Goal: Find specific page/section: Find specific page/section

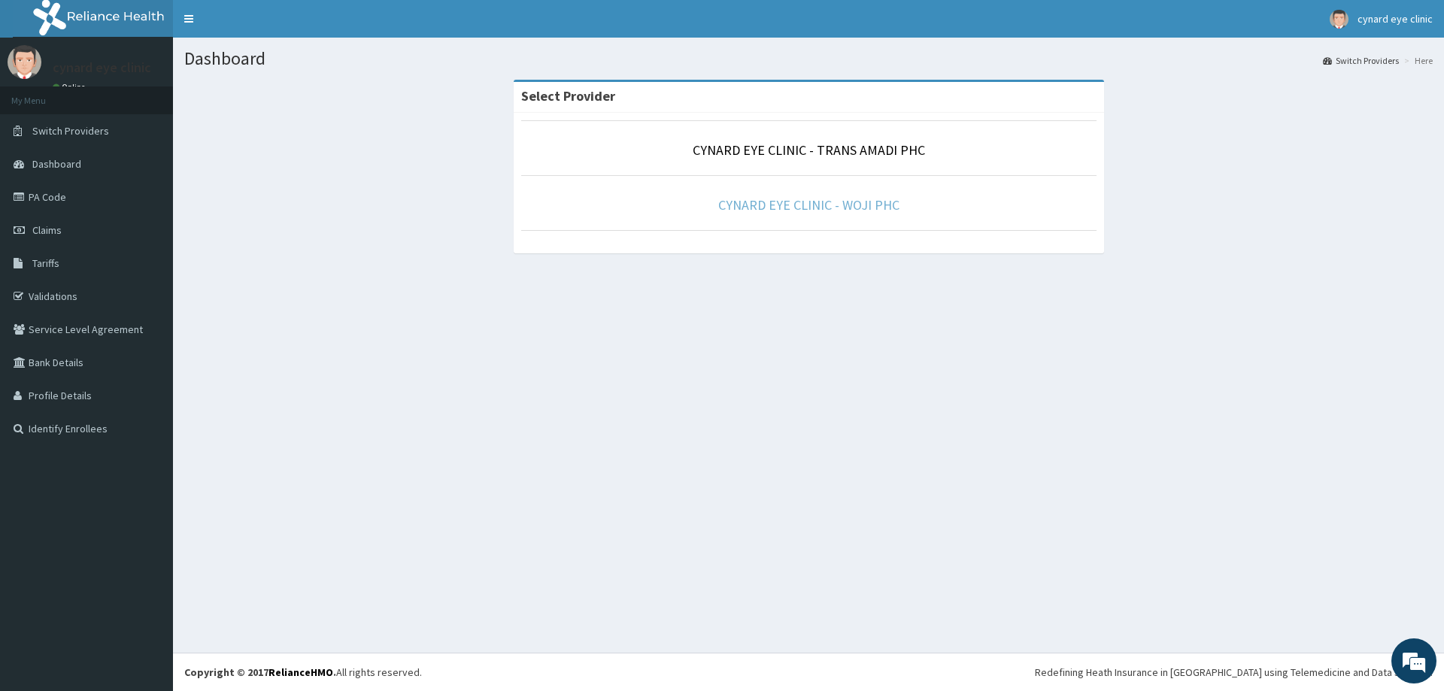
click at [779, 214] on link "CYNARD EYE CLINIC - WOJI PHC" at bounding box center [808, 204] width 181 height 17
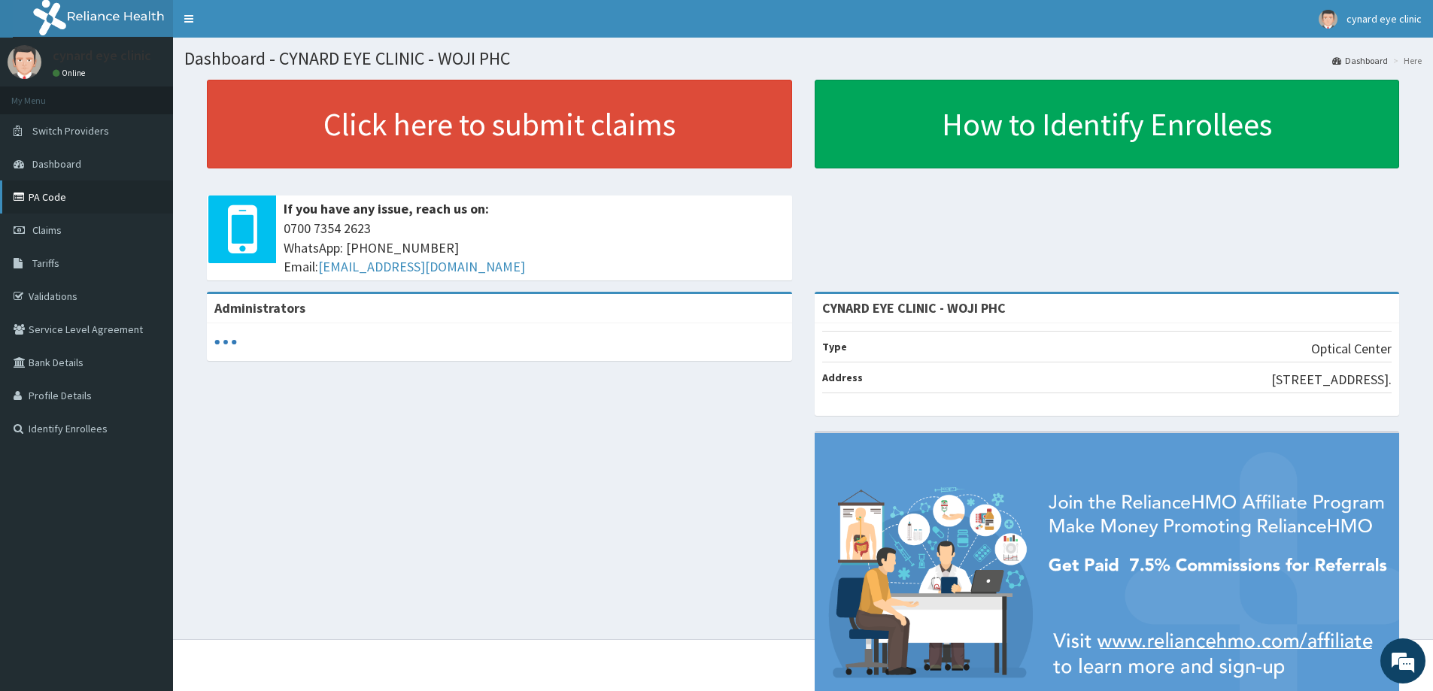
click at [36, 198] on link "PA Code" at bounding box center [86, 197] width 173 height 33
